Goal: Communication & Community: Answer question/provide support

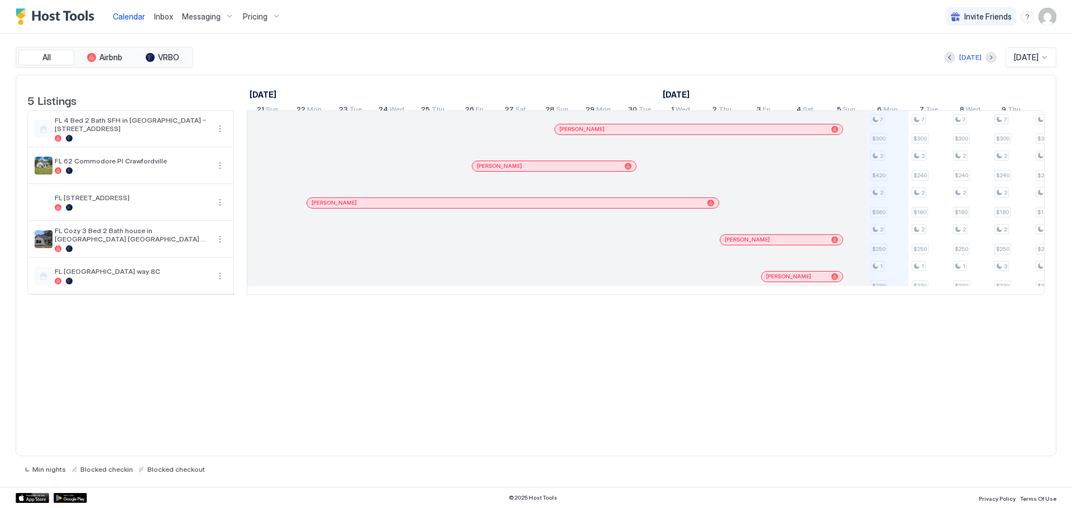
scroll to position [0, 620]
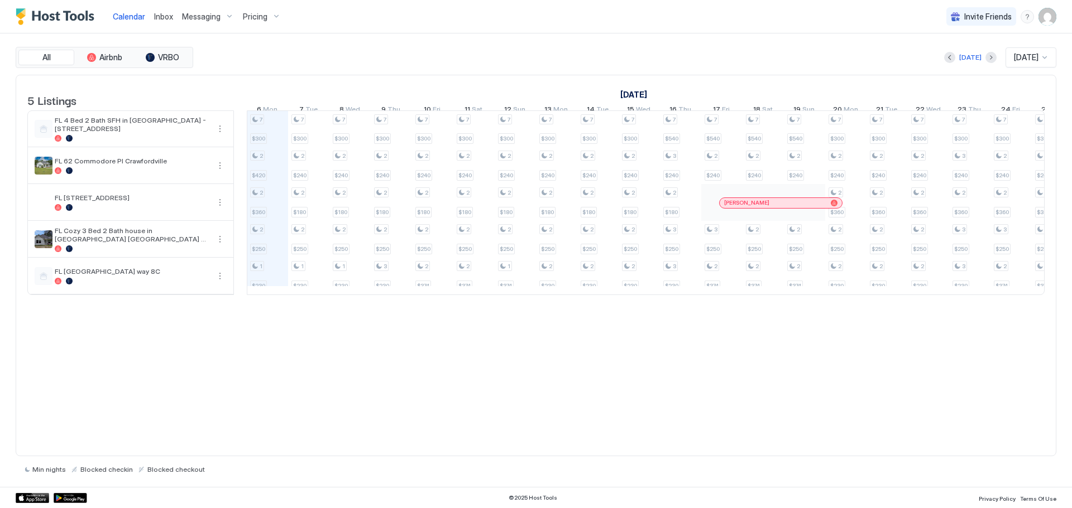
click at [162, 15] on span "Inbox" at bounding box center [163, 16] width 19 height 9
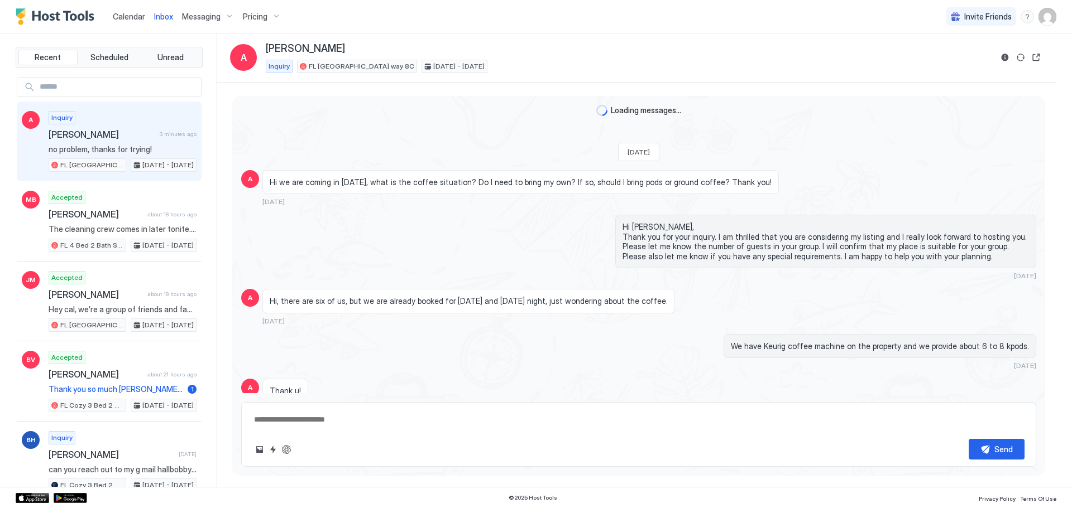
scroll to position [419, 0]
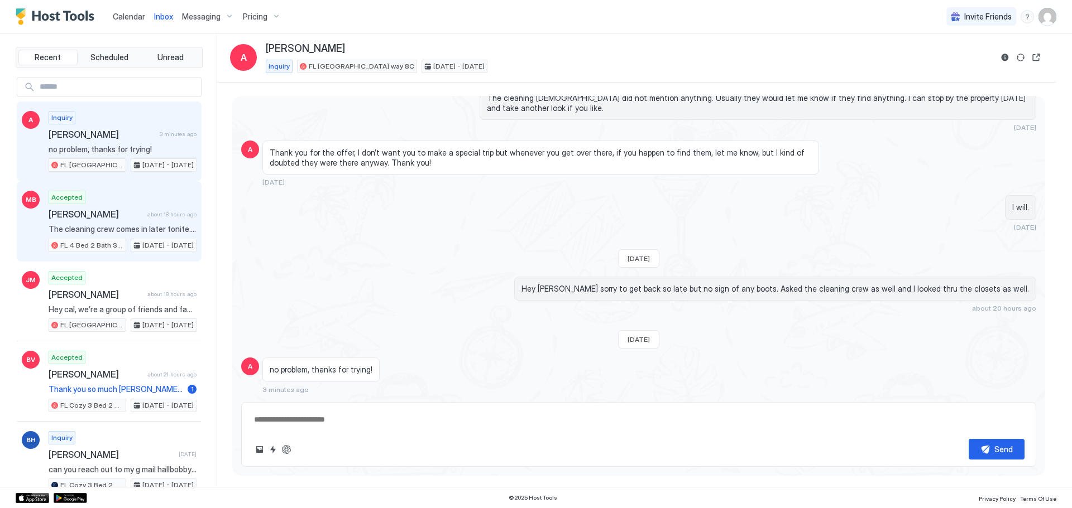
click at [122, 210] on span "Max Boykin" at bounding box center [96, 214] width 94 height 11
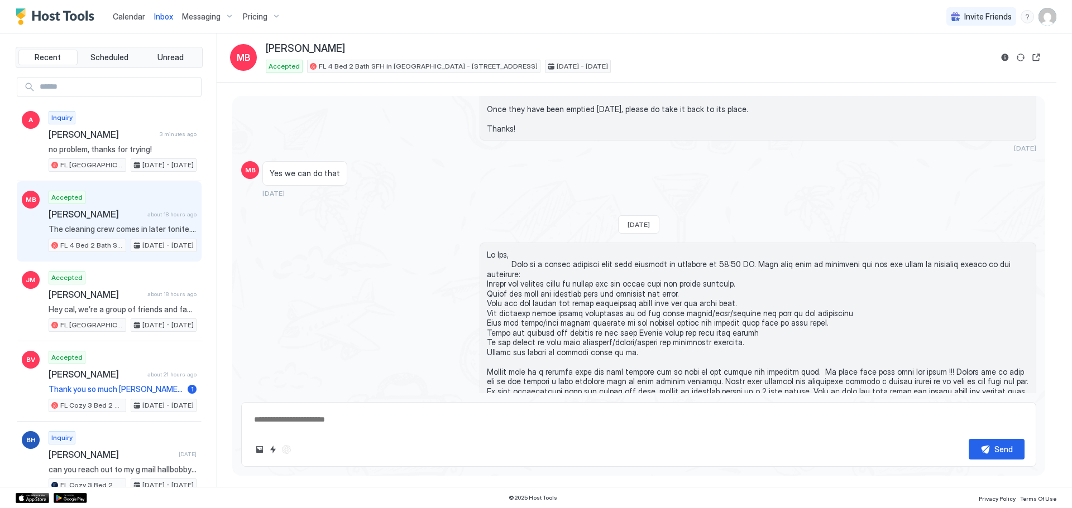
scroll to position [1701, 0]
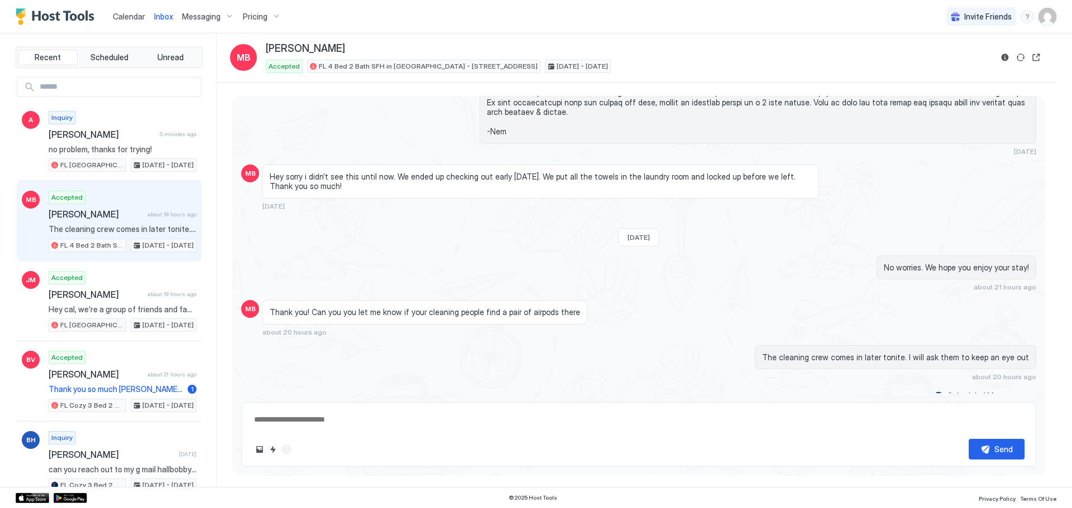
type textarea "*"
